Goal: Task Accomplishment & Management: Manage account settings

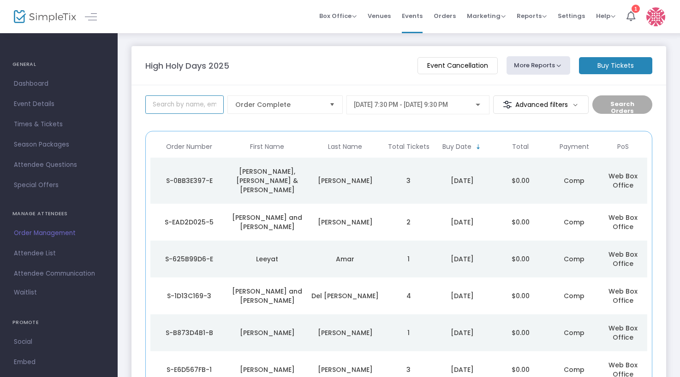
click at [197, 112] on input at bounding box center [184, 104] width 78 height 18
type input "[PERSON_NAME]"
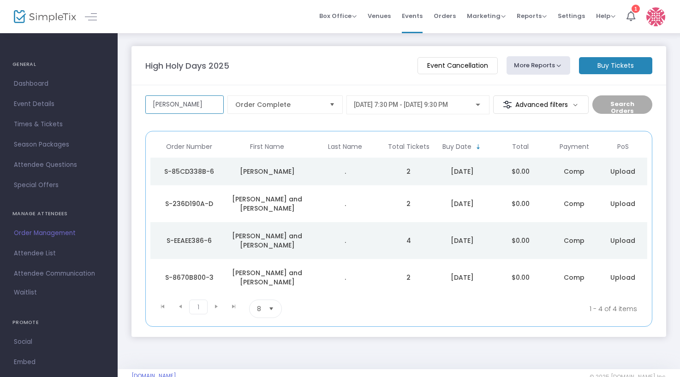
scroll to position [20, 0]
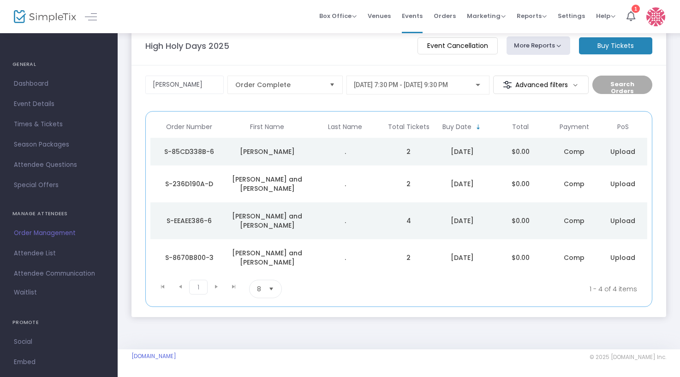
click at [492, 148] on td "$0.00" at bounding box center [520, 152] width 59 height 28
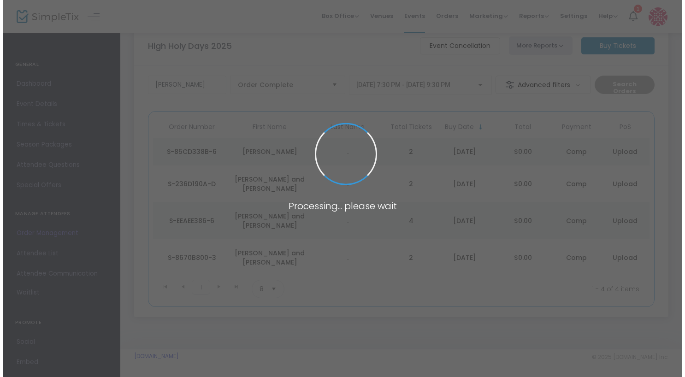
scroll to position [0, 0]
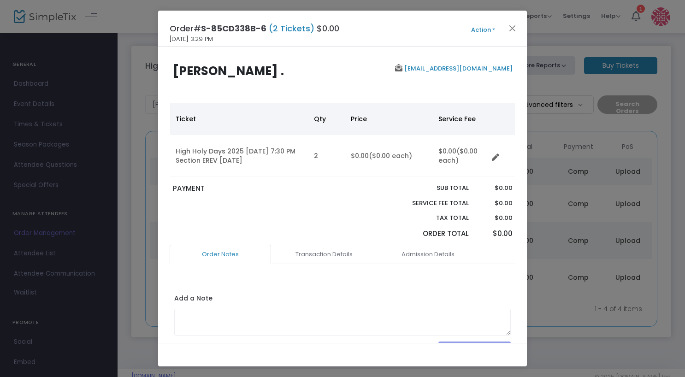
click at [497, 27] on button "Action" at bounding box center [482, 30] width 55 height 10
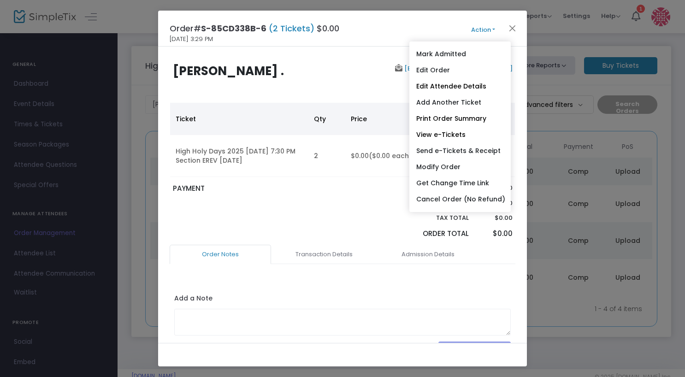
drag, startPoint x: 443, startPoint y: 75, endPoint x: 438, endPoint y: 76, distance: 5.2
click at [443, 75] on link "Edit Order" at bounding box center [459, 70] width 101 height 16
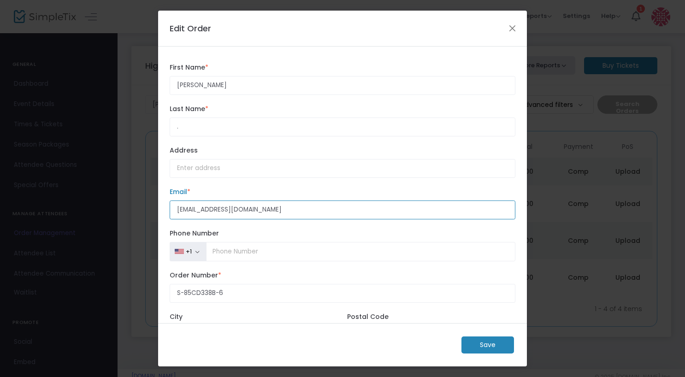
drag, startPoint x: 264, startPoint y: 207, endPoint x: 105, endPoint y: 78, distance: 203.9
click at [105, 206] on ngb-modal-window "Edit Order [PERSON_NAME] First Name * First Name is required. . Last Name * Las…" at bounding box center [342, 188] width 685 height 377
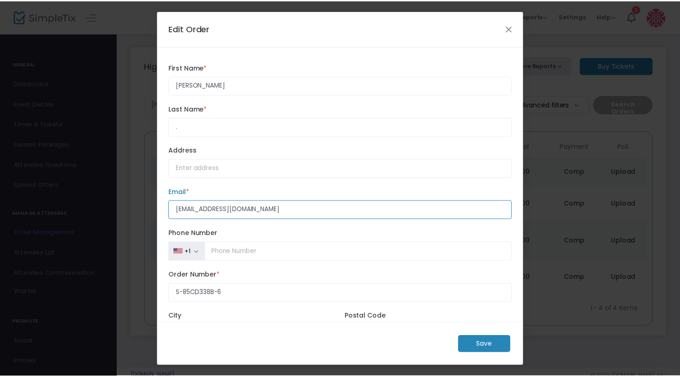
scroll to position [78, 0]
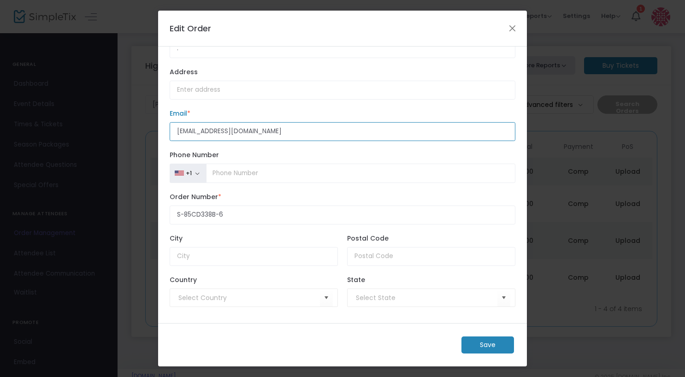
type input "[EMAIL_ADDRESS][DOMAIN_NAME]"
click at [491, 347] on m-button "Save" at bounding box center [487, 345] width 53 height 17
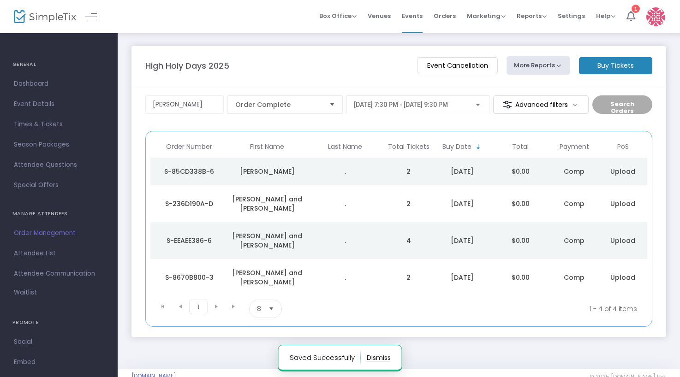
click at [388, 166] on td "2" at bounding box center [408, 172] width 49 height 28
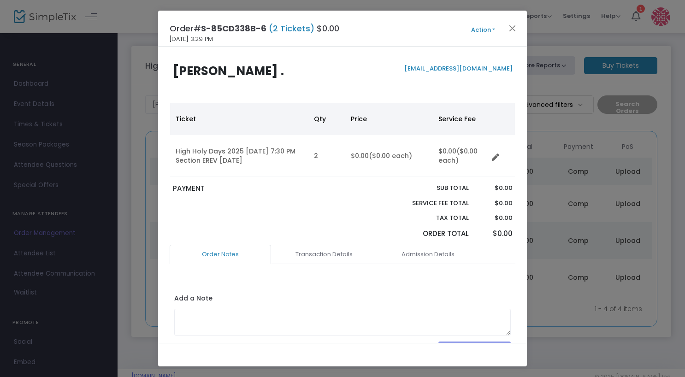
click at [484, 25] on button "Action" at bounding box center [482, 30] width 55 height 10
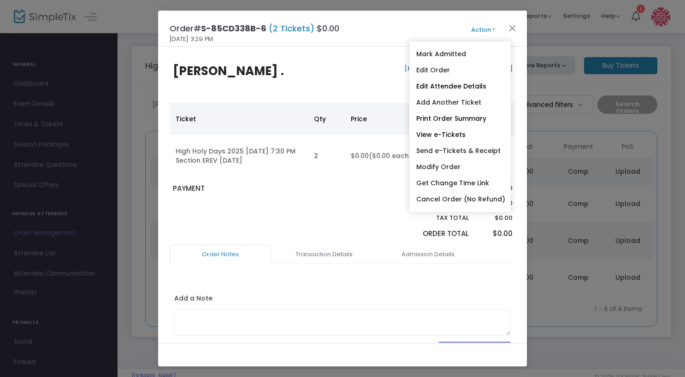
click at [438, 145] on link "Send e-Tickets & Receipt" at bounding box center [459, 151] width 101 height 16
type input "[EMAIL_ADDRESS][DOMAIN_NAME]"
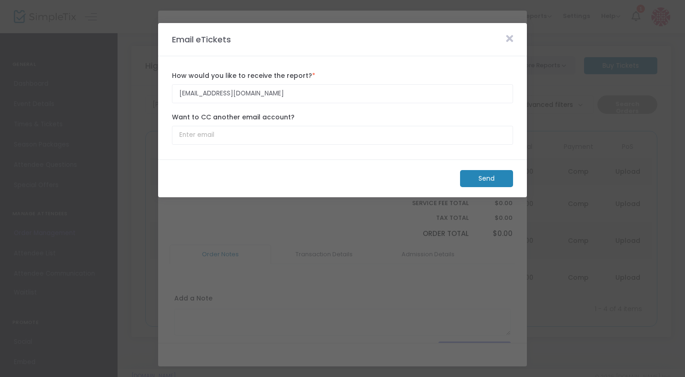
click at [482, 176] on m-button "Send" at bounding box center [486, 178] width 53 height 17
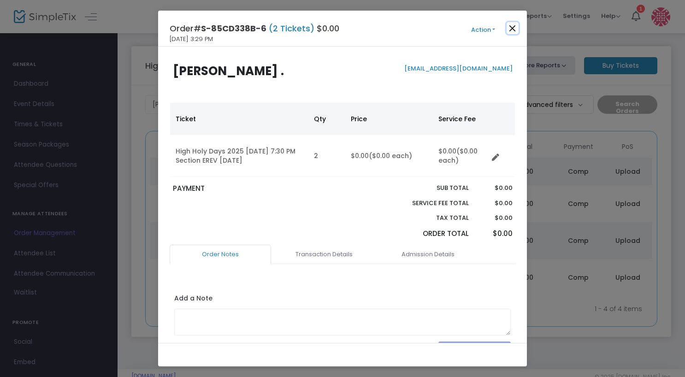
click at [515, 29] on button "Close" at bounding box center [513, 28] width 12 height 12
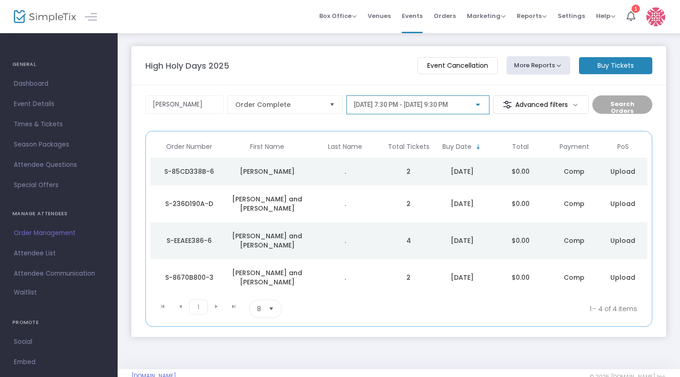
click at [440, 103] on span "[DATE] 7:30 PM - [DATE] 9:30 PM" at bounding box center [401, 104] width 94 height 7
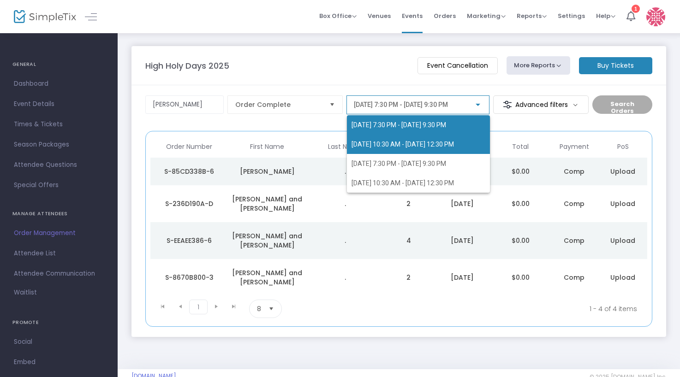
click at [417, 144] on span "[DATE] 10:30 AM - [DATE] 12:30 PM" at bounding box center [402, 144] width 102 height 7
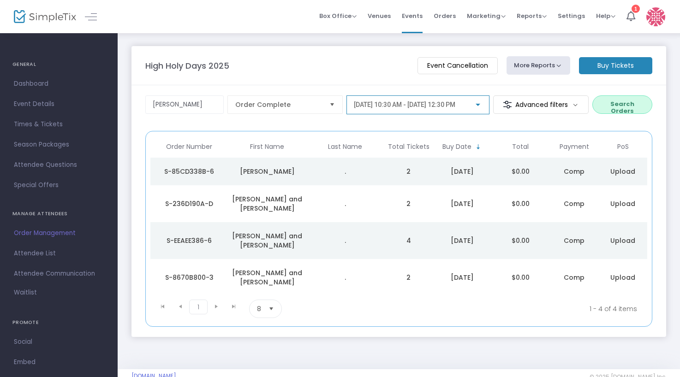
click at [623, 106] on button "Search Orders" at bounding box center [622, 104] width 60 height 18
click at [278, 172] on div "[PERSON_NAME]" at bounding box center [267, 171] width 73 height 9
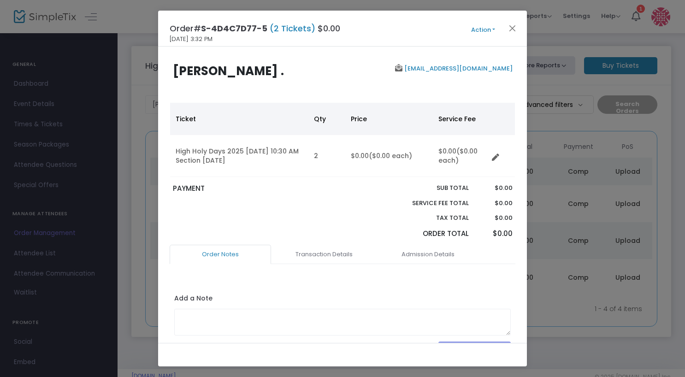
click at [491, 26] on button "Action" at bounding box center [482, 30] width 55 height 10
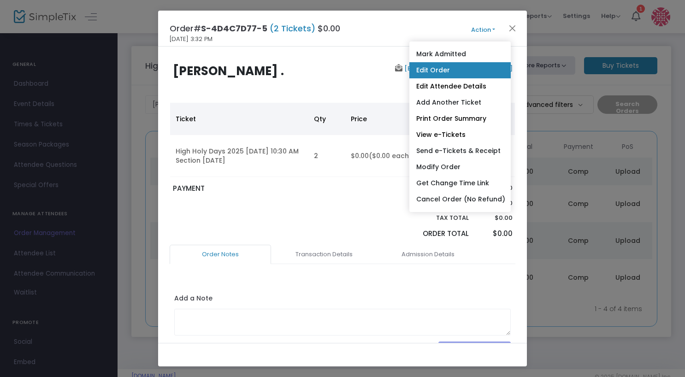
click at [478, 76] on link "Edit Order" at bounding box center [459, 70] width 101 height 16
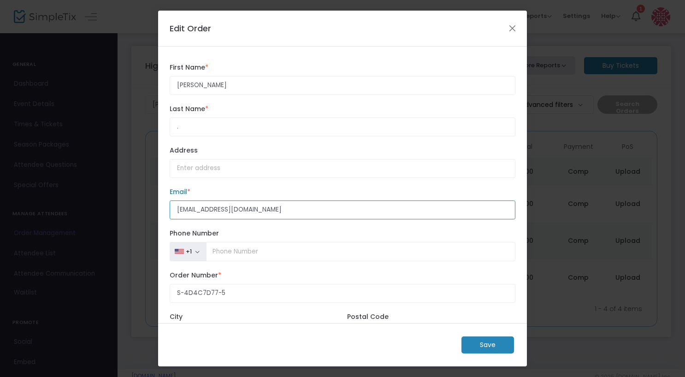
drag, startPoint x: 271, startPoint y: 206, endPoint x: -145, endPoint y: 202, distance: 415.9
click at [0, 202] on html "Processing... please wait Box Office Sell Tickets Bookings Sell Season Pass Ven…" at bounding box center [342, 188] width 685 height 377
type input "[EMAIL_ADDRESS][DOMAIN_NAME]"
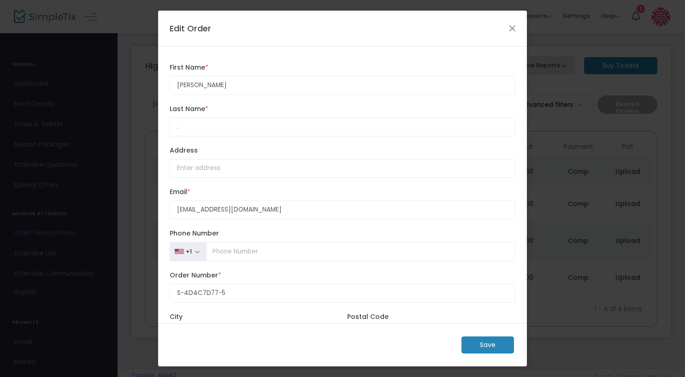
click at [471, 343] on m-button "Save" at bounding box center [487, 345] width 53 height 17
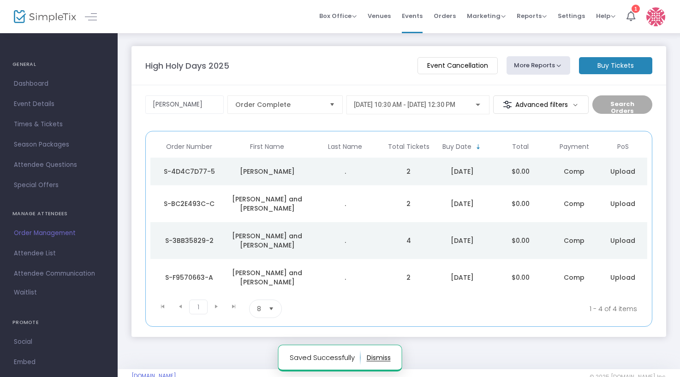
click at [511, 177] on td "$0.00" at bounding box center [520, 172] width 59 height 28
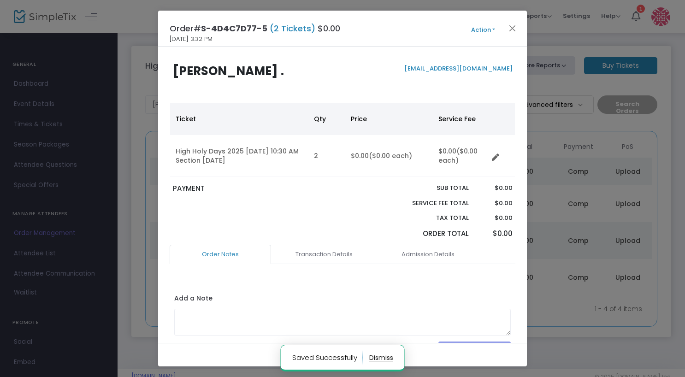
click at [467, 27] on button "Action" at bounding box center [482, 30] width 55 height 10
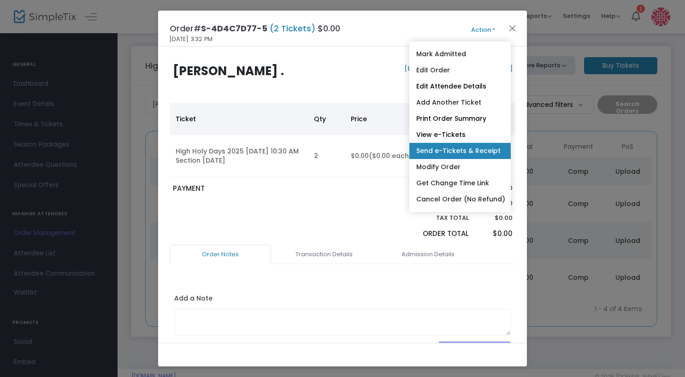
click at [453, 146] on link "Send e-Tickets & Receipt" at bounding box center [459, 151] width 101 height 16
type input "[EMAIL_ADDRESS][DOMAIN_NAME]"
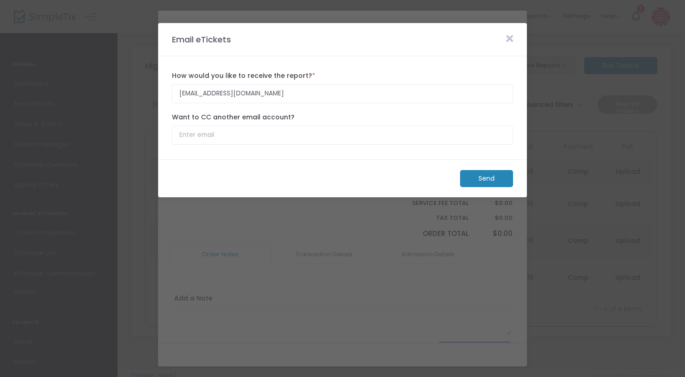
click at [476, 168] on m-panel-footer "Send" at bounding box center [342, 179] width 369 height 38
click at [479, 176] on m-button "Send" at bounding box center [486, 178] width 53 height 17
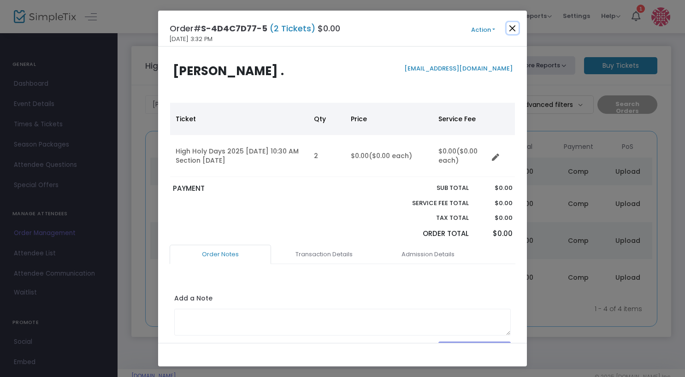
click at [510, 27] on button "Close" at bounding box center [513, 28] width 12 height 12
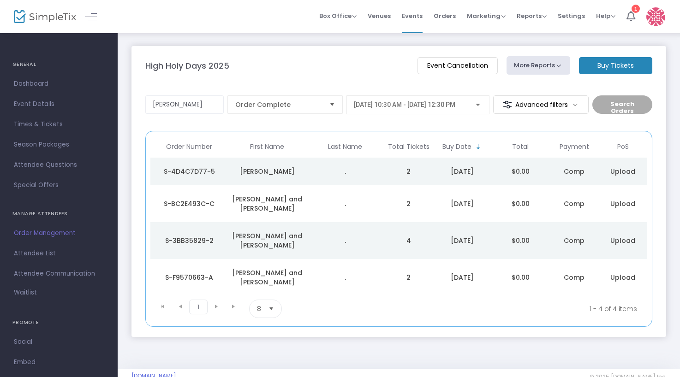
click at [441, 103] on span "[DATE] 10:30 AM - [DATE] 12:30 PM" at bounding box center [404, 104] width 101 height 7
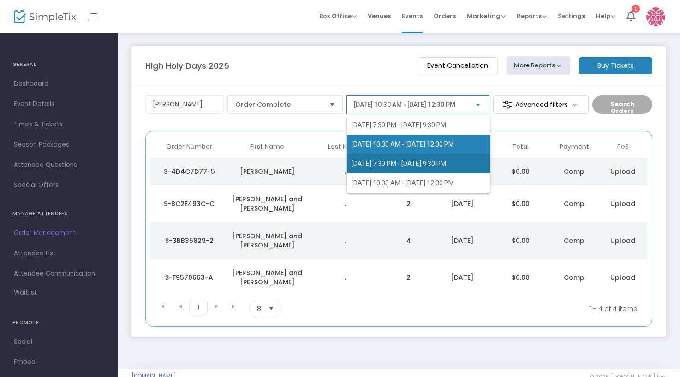
click at [413, 163] on span "[DATE] 7:30 PM - [DATE] 9:30 PM" at bounding box center [398, 163] width 95 height 7
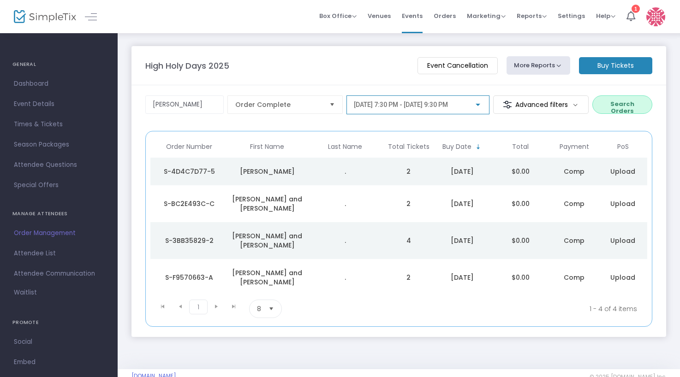
click at [617, 112] on button "Search Orders" at bounding box center [622, 104] width 60 height 18
click at [290, 171] on div "[PERSON_NAME]" at bounding box center [267, 171] width 73 height 9
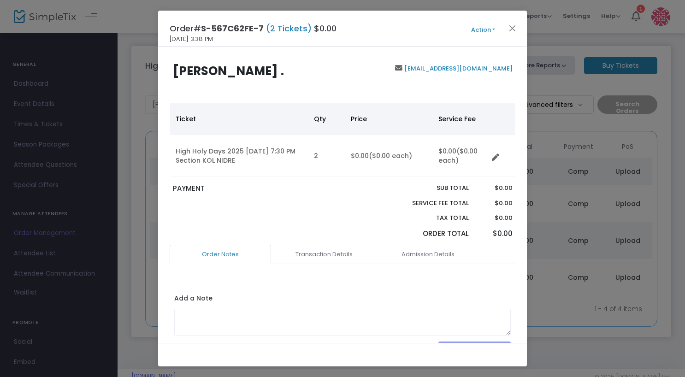
click at [495, 32] on button "Action" at bounding box center [482, 30] width 55 height 10
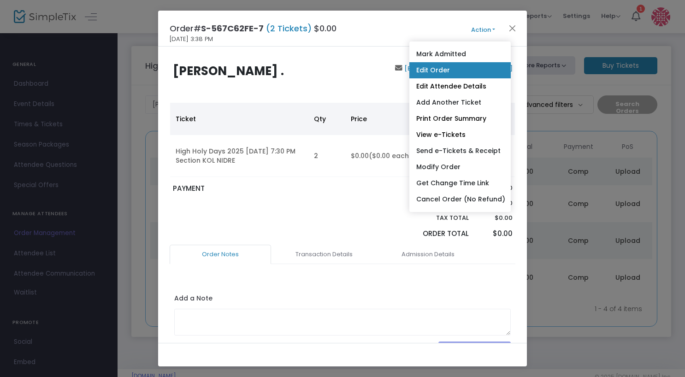
click at [451, 73] on link "Edit Order" at bounding box center [459, 70] width 101 height 16
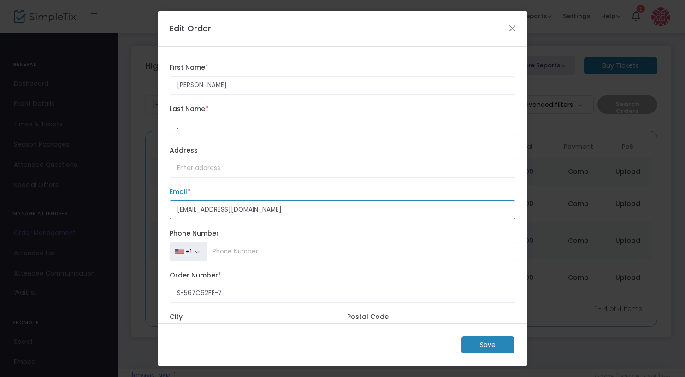
drag, startPoint x: 268, startPoint y: 208, endPoint x: -51, endPoint y: 220, distance: 319.2
click at [0, 220] on html "Processing... please wait Box Office Sell Tickets Bookings Sell Season Pass Ven…" at bounding box center [342, 188] width 685 height 377
type input "[EMAIL_ADDRESS][DOMAIN_NAME]"
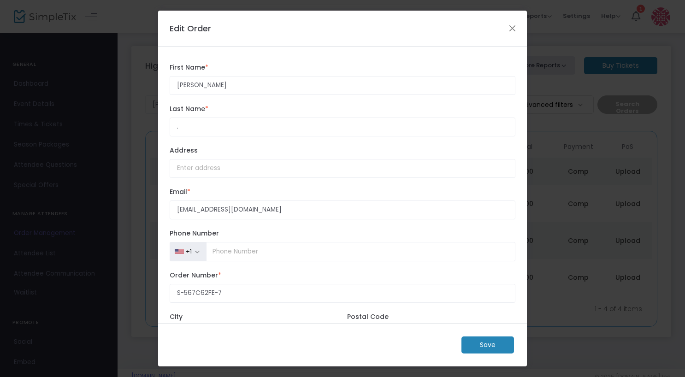
click at [482, 346] on m-button "Save" at bounding box center [487, 345] width 53 height 17
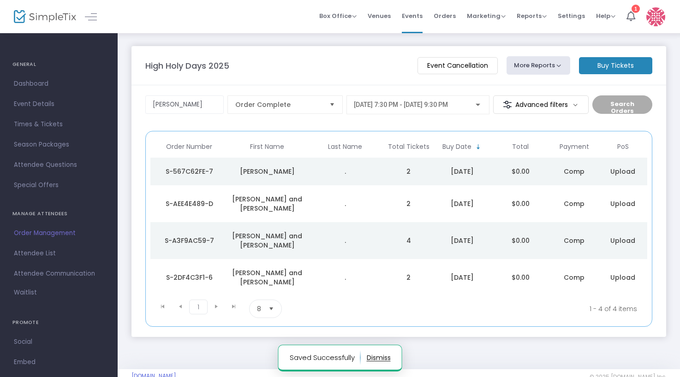
click at [428, 171] on td "2" at bounding box center [408, 172] width 49 height 28
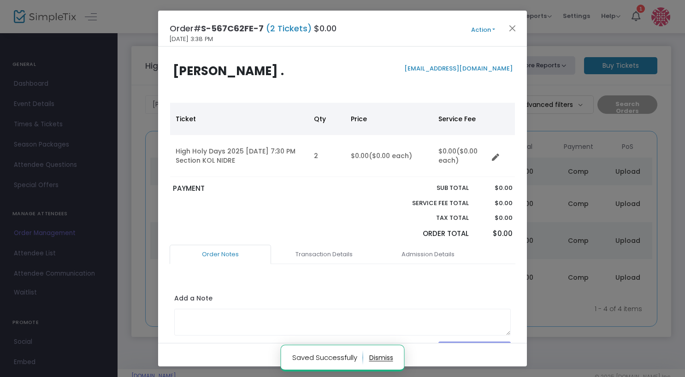
click at [495, 25] on button "Action" at bounding box center [482, 30] width 55 height 10
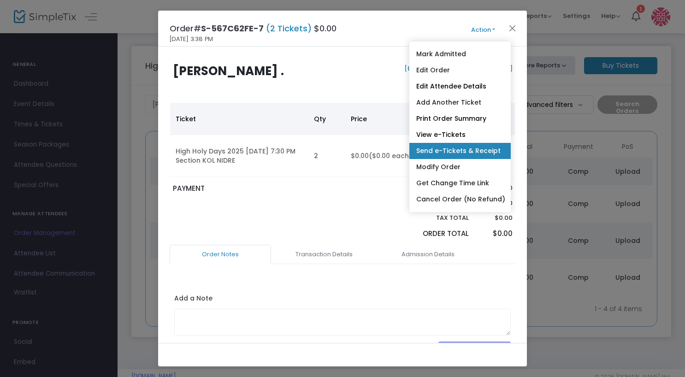
click at [466, 156] on link "Send e-Tickets & Receipt" at bounding box center [459, 151] width 101 height 16
type input "[EMAIL_ADDRESS][DOMAIN_NAME]"
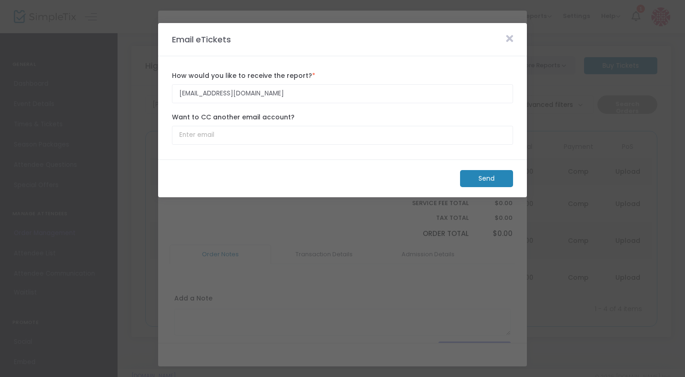
click at [498, 164] on m-panel-footer "Send" at bounding box center [342, 179] width 369 height 38
click at [497, 172] on m-button "Send" at bounding box center [486, 178] width 53 height 17
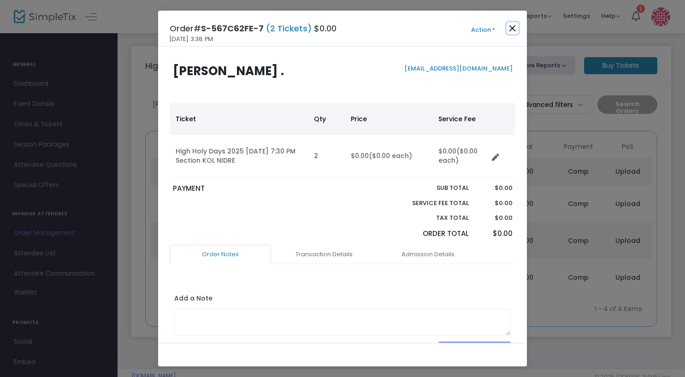
click at [507, 25] on button "Close" at bounding box center [513, 28] width 12 height 12
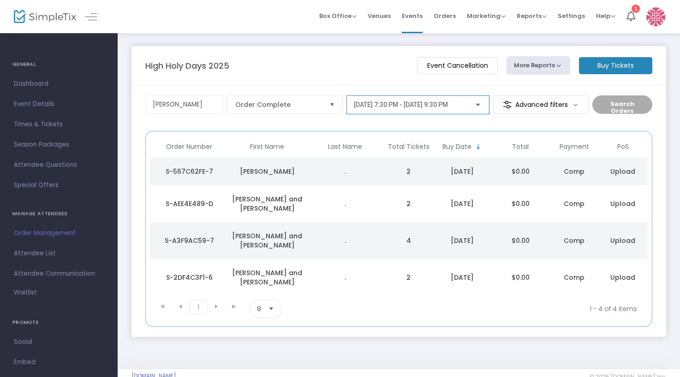
click at [426, 106] on span "[DATE] 7:30 PM - [DATE] 9:30 PM" at bounding box center [401, 104] width 94 height 7
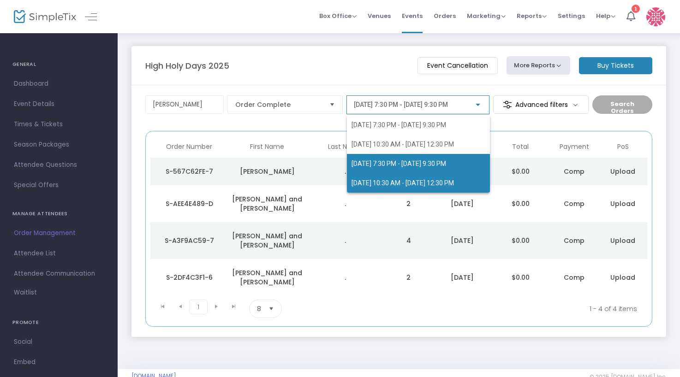
click at [430, 183] on span "[DATE] 10:30 AM - [DATE] 12:30 PM" at bounding box center [402, 182] width 102 height 7
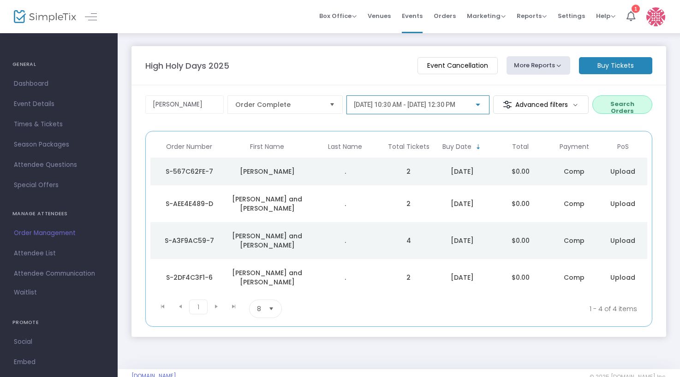
click at [627, 110] on button "Search Orders" at bounding box center [622, 104] width 60 height 18
click at [449, 166] on td "[DATE]" at bounding box center [461, 172] width 59 height 28
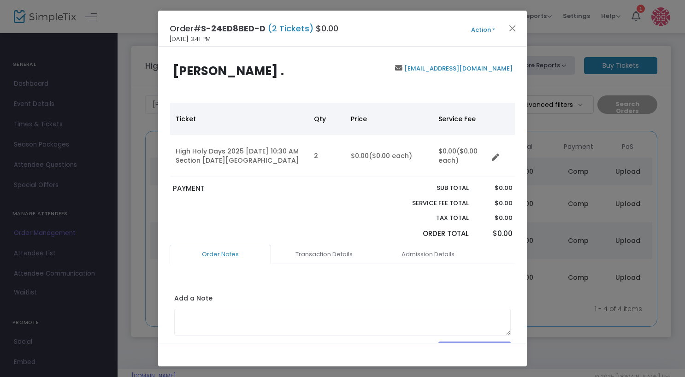
click at [491, 35] on div "Order# S-24ED8BED-D (2 Tickets) $0.00 [DATE] 3:41 PM Action Mark Admitted Edit …" at bounding box center [342, 29] width 369 height 36
click at [491, 33] on button "Action" at bounding box center [482, 30] width 55 height 10
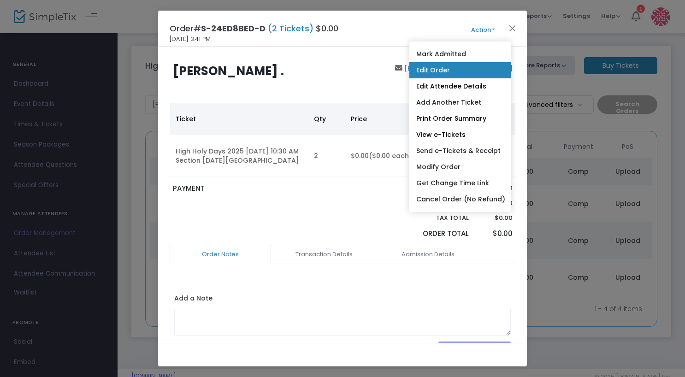
click at [492, 72] on link "Edit Order" at bounding box center [459, 70] width 101 height 16
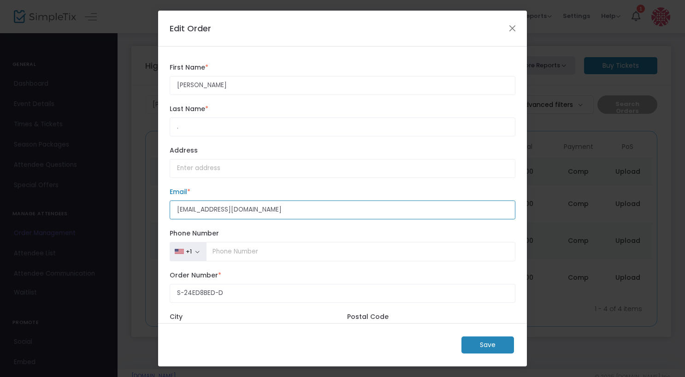
drag, startPoint x: 288, startPoint y: 204, endPoint x: 28, endPoint y: 213, distance: 260.6
click at [28, 213] on ngb-modal-window "Edit Order [PERSON_NAME] First Name * First Name is required. . Last Name * Las…" at bounding box center [342, 188] width 685 height 377
paste input "[EMAIL_ADDRESS][DOMAIN_NAME]"
drag, startPoint x: 320, startPoint y: 215, endPoint x: 128, endPoint y: 201, distance: 192.3
click at [0, 210] on html "Processing... please wait Box Office Sell Tickets Bookings Sell Season Pass Ven…" at bounding box center [342, 188] width 685 height 377
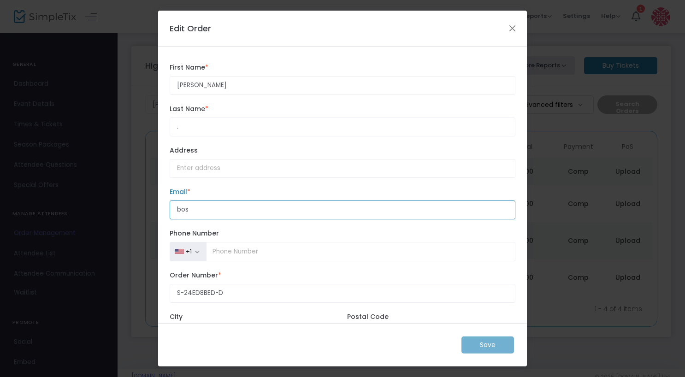
type input "[EMAIL_ADDRESS][DOMAIN_NAME]"
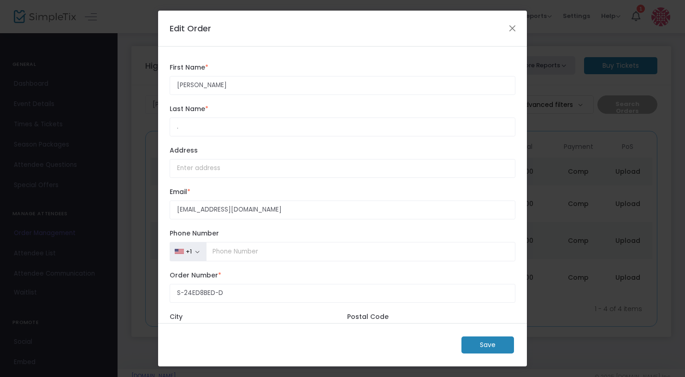
click at [471, 343] on m-button "Save" at bounding box center [487, 345] width 53 height 17
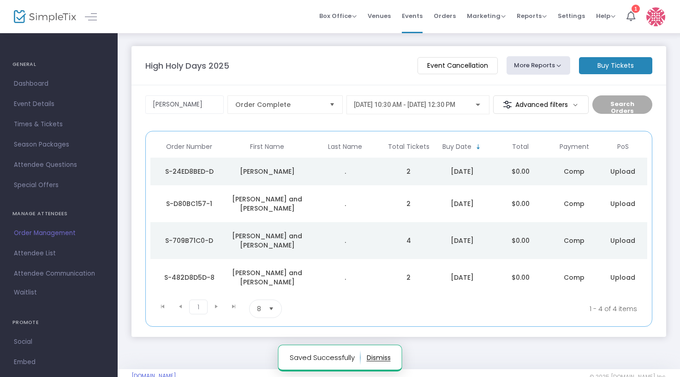
click at [487, 175] on div "[DATE]" at bounding box center [462, 171] width 54 height 9
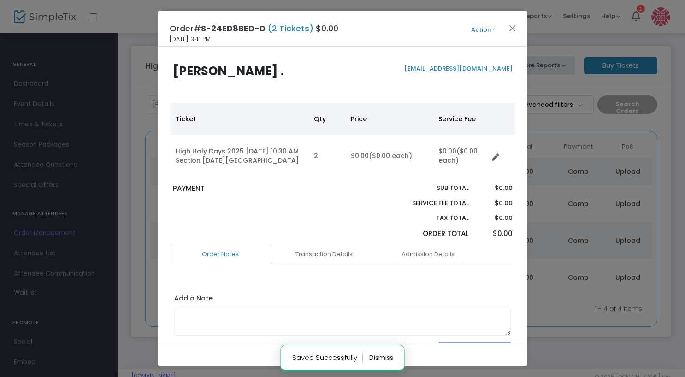
click at [485, 30] on button "Action" at bounding box center [482, 30] width 55 height 10
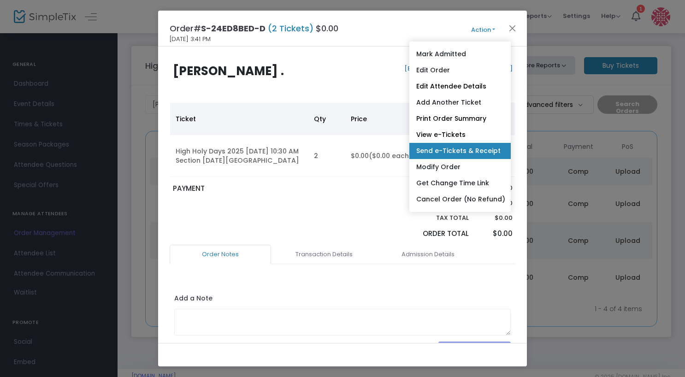
click at [442, 151] on link "Send e-Tickets & Receipt" at bounding box center [459, 151] width 101 height 16
type input "[EMAIL_ADDRESS][DOMAIN_NAME]"
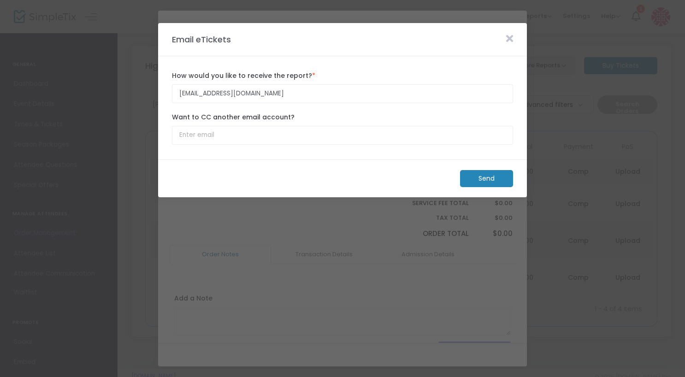
click at [478, 177] on m-button "Send" at bounding box center [486, 178] width 53 height 17
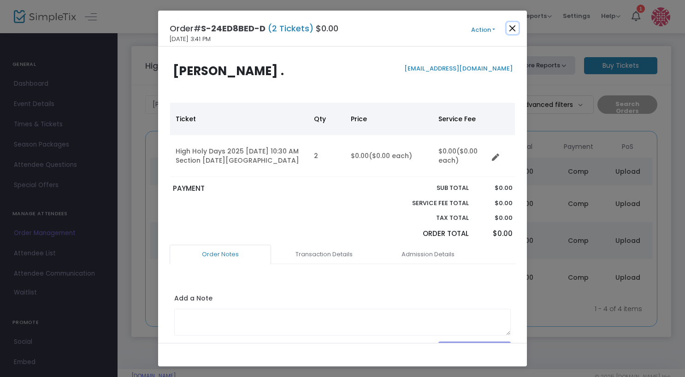
click at [515, 31] on button "Close" at bounding box center [513, 28] width 12 height 12
